Goal: Transaction & Acquisition: Purchase product/service

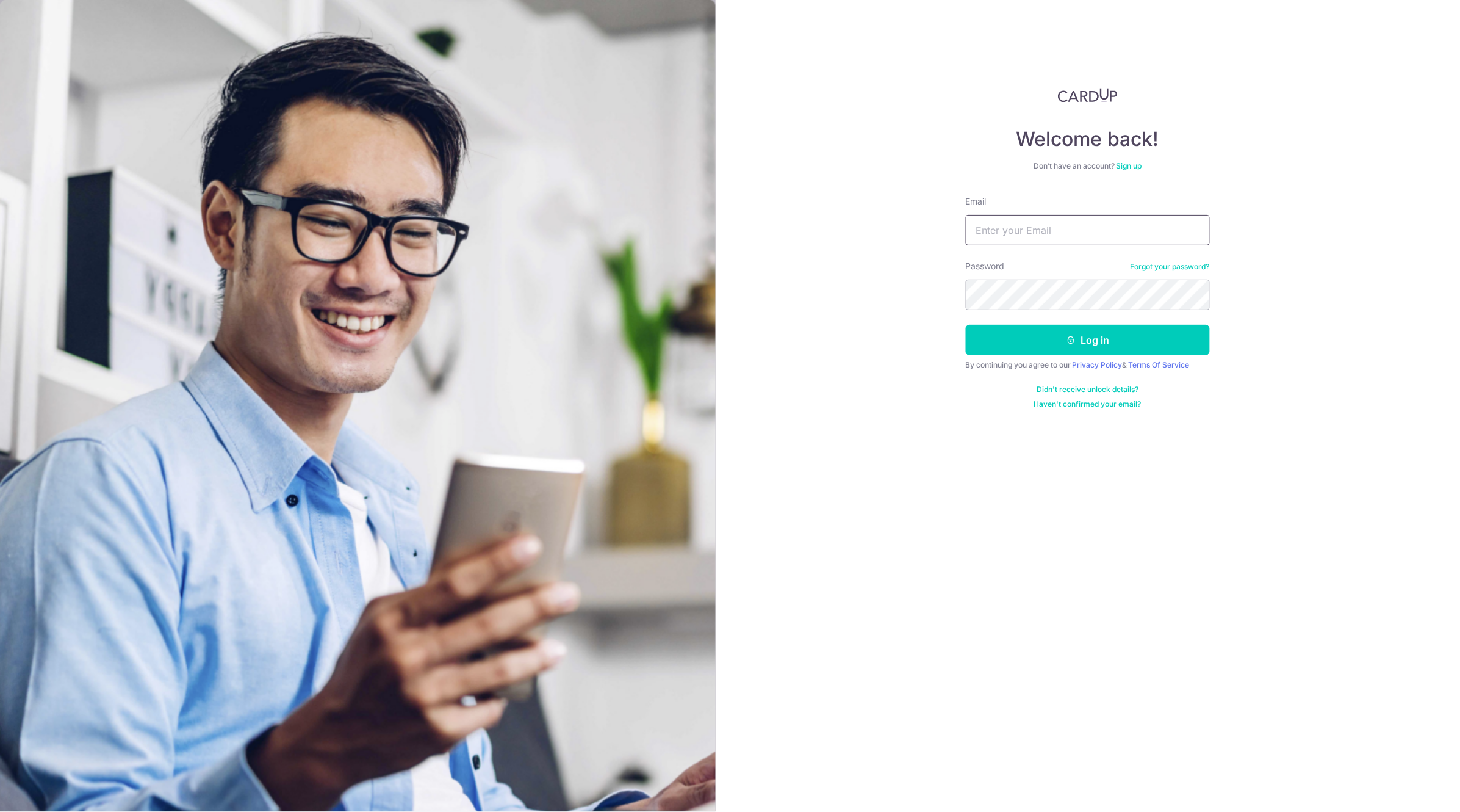
click at [1056, 224] on input "Email" at bounding box center [1088, 230] width 244 height 31
type input "gardendentacc@gmail.com"
click at [966, 325] on button "Log in" at bounding box center [1088, 340] width 244 height 31
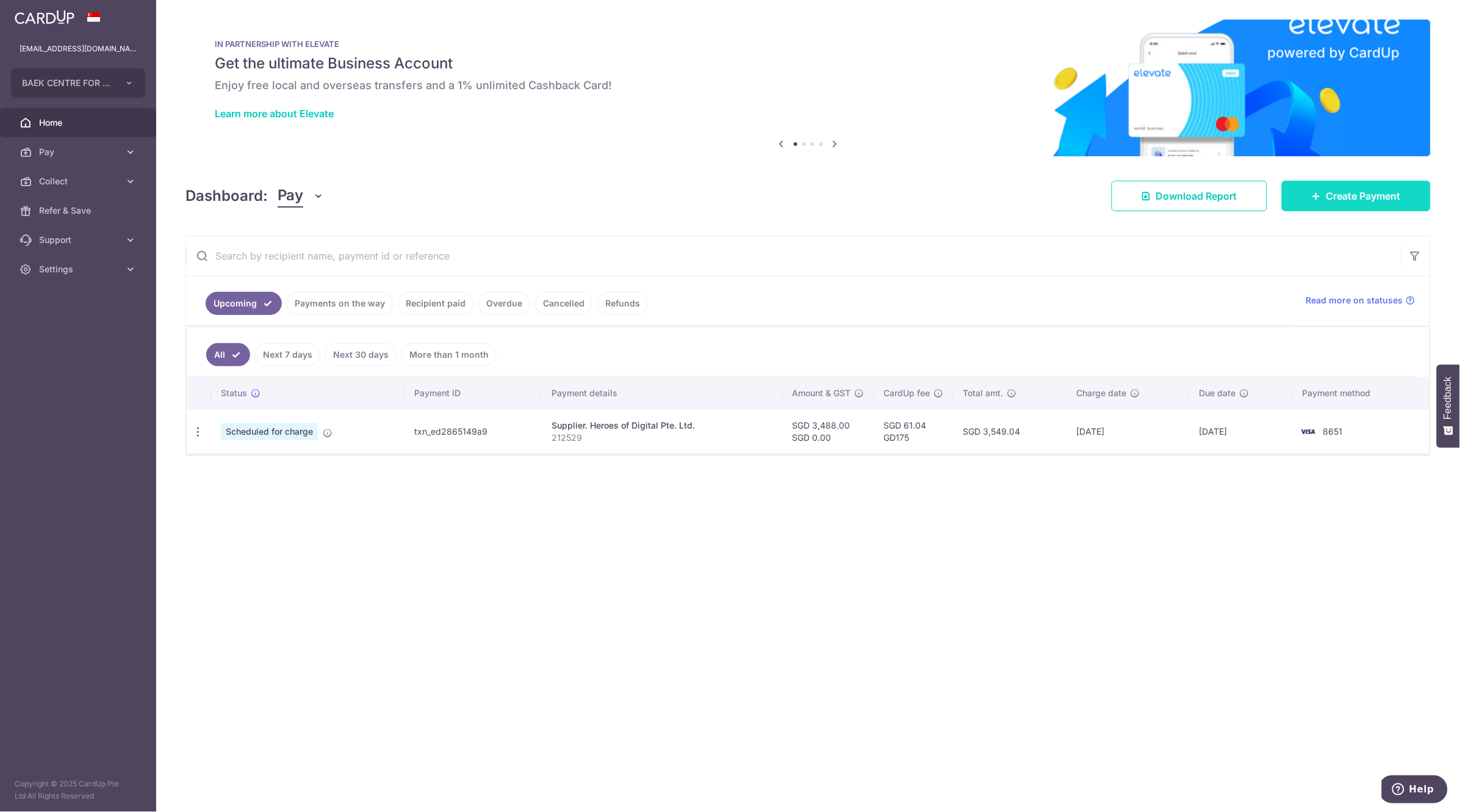
click at [1360, 197] on span "Create Payment" at bounding box center [1364, 196] width 75 height 14
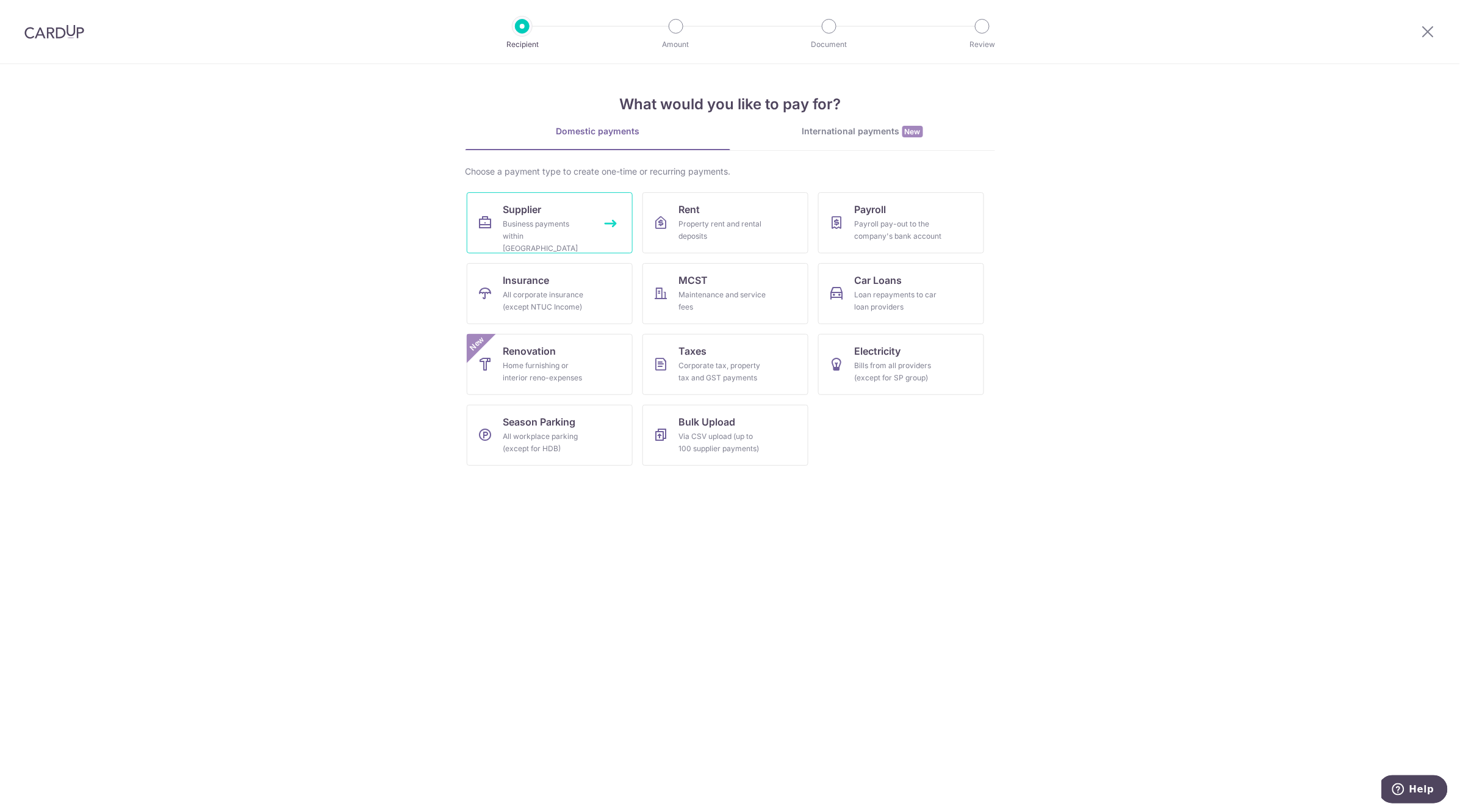
click at [551, 218] on div "Business payments within [GEOGRAPHIC_DATA]" at bounding box center [547, 236] width 88 height 36
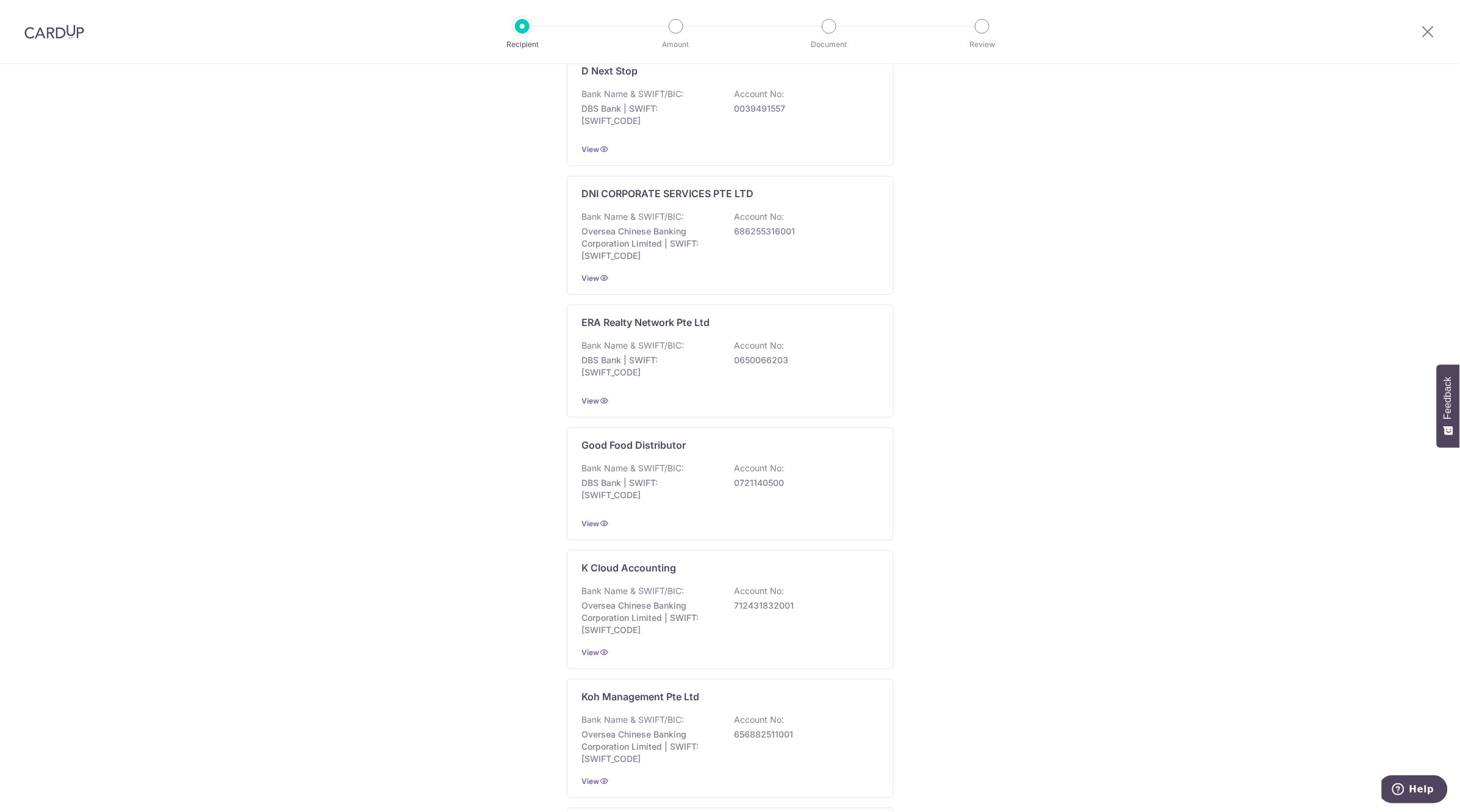
scroll to position [3445, 0]
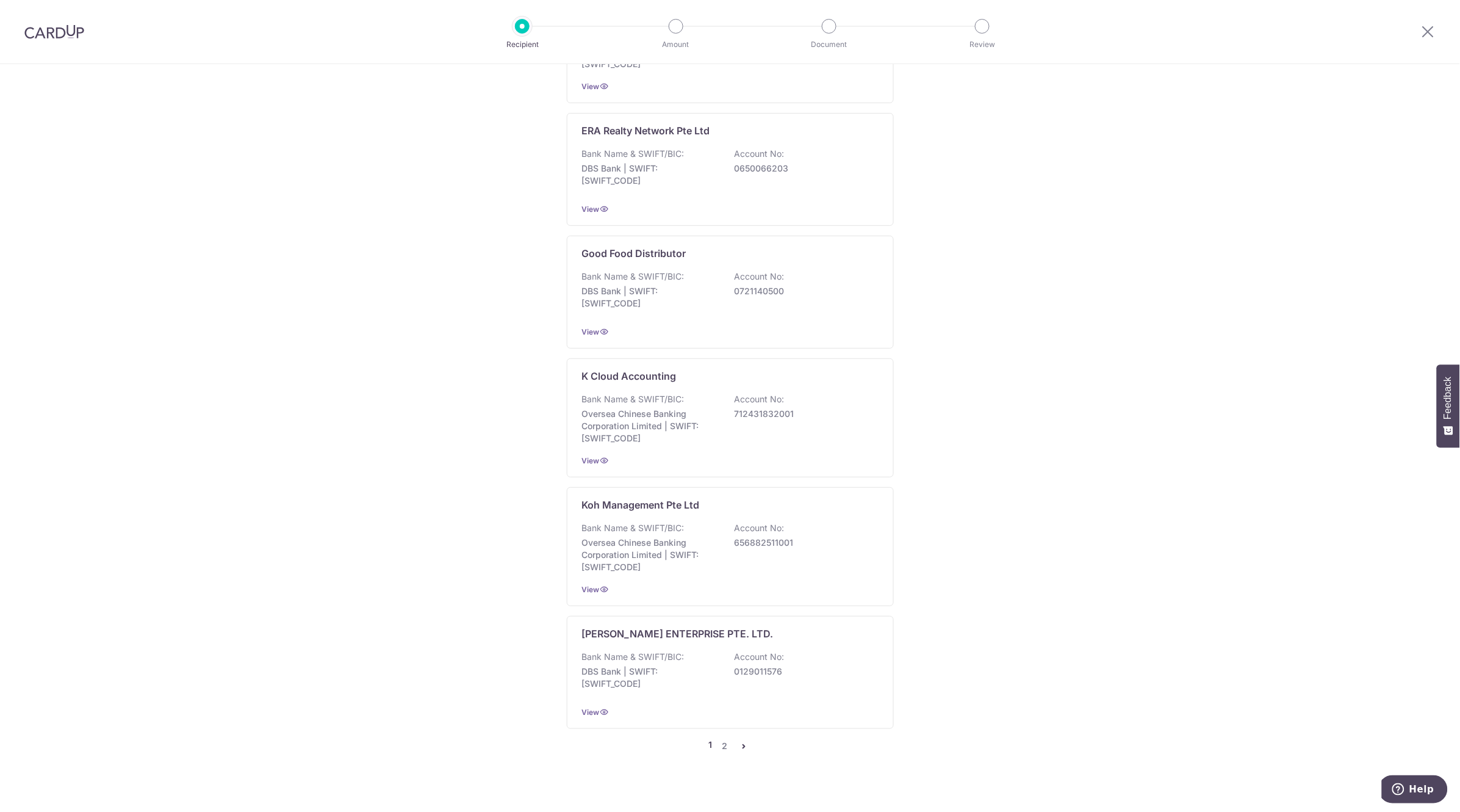
click at [744, 741] on icon "pager" at bounding box center [744, 746] width 10 height 10
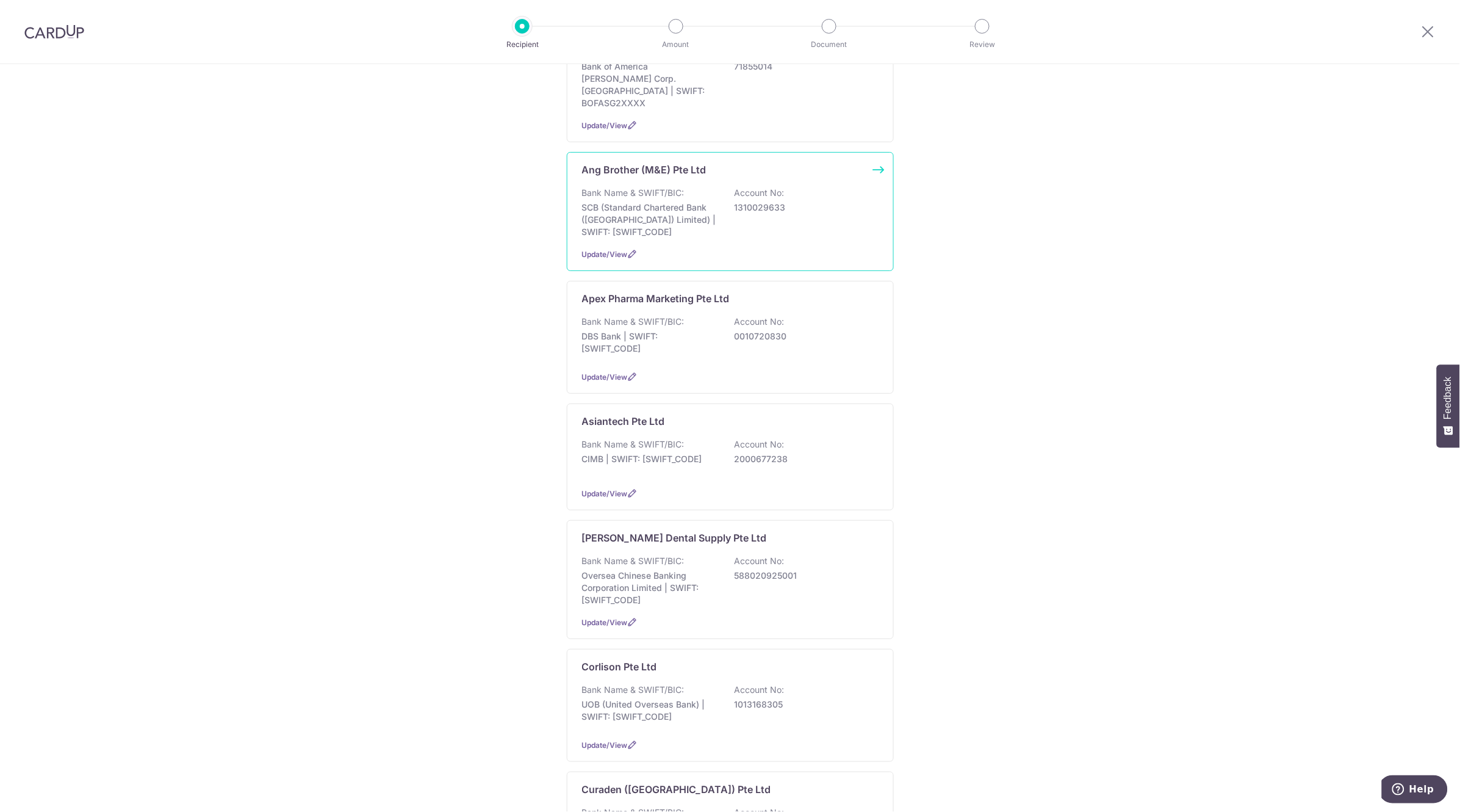
scroll to position [0, 0]
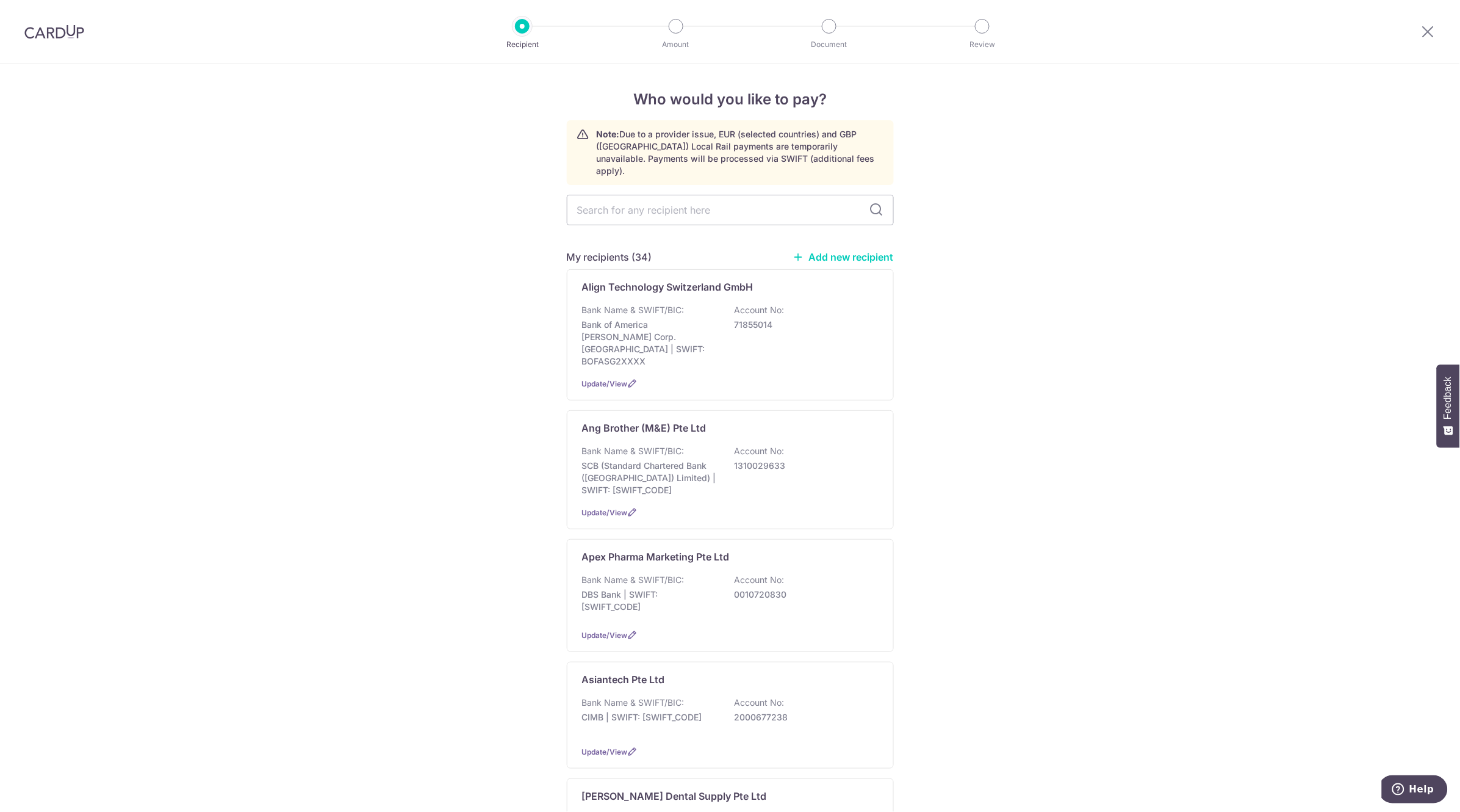
click at [861, 251] on link "Add new recipient" at bounding box center [843, 257] width 101 height 12
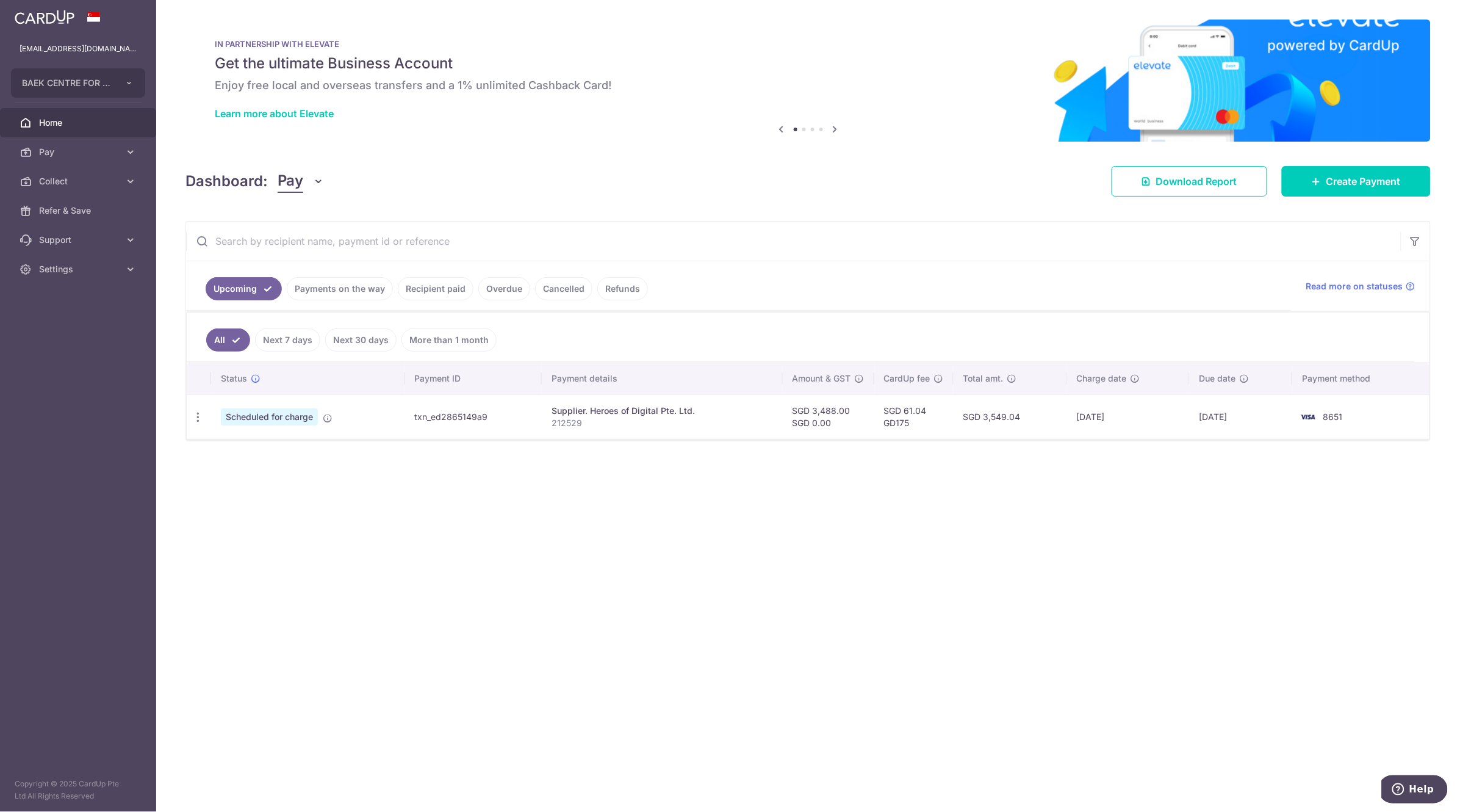
click at [340, 283] on link "Payments on the way" at bounding box center [339, 289] width 106 height 23
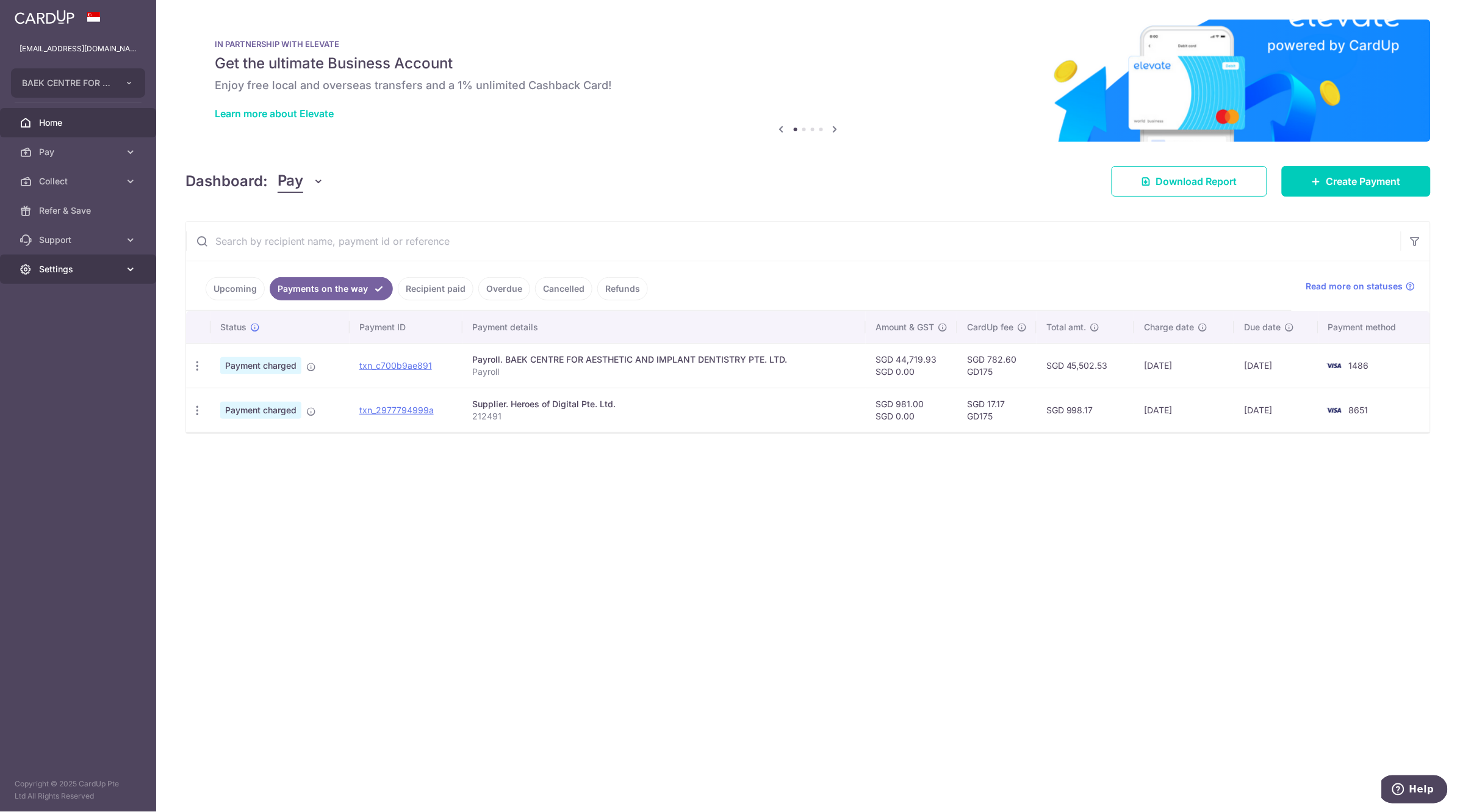
click at [131, 265] on icon at bounding box center [130, 268] width 12 height 12
click at [66, 327] on span "Logout" at bounding box center [80, 327] width 81 height 12
